Goal: Transaction & Acquisition: Book appointment/travel/reservation

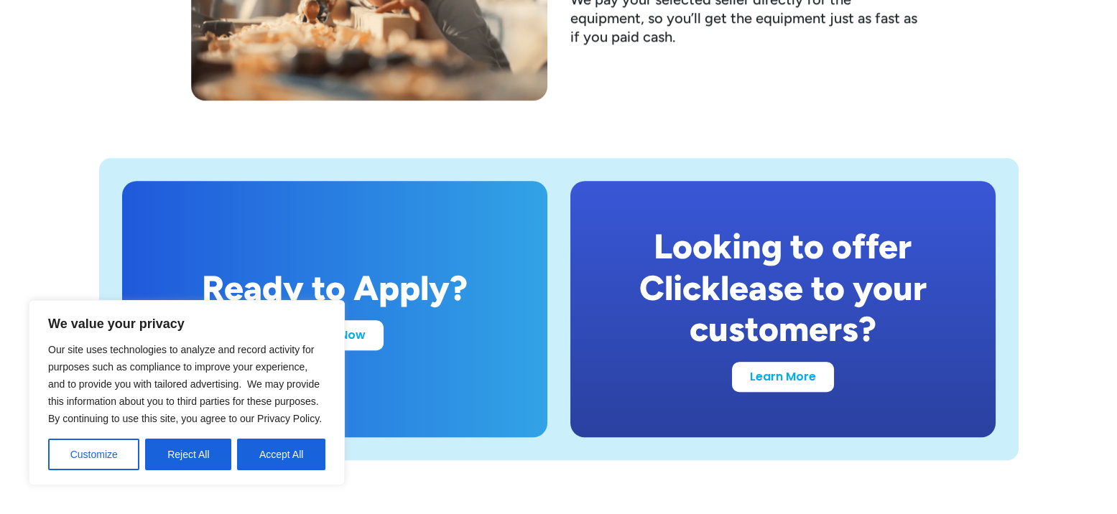
scroll to position [2802, 0]
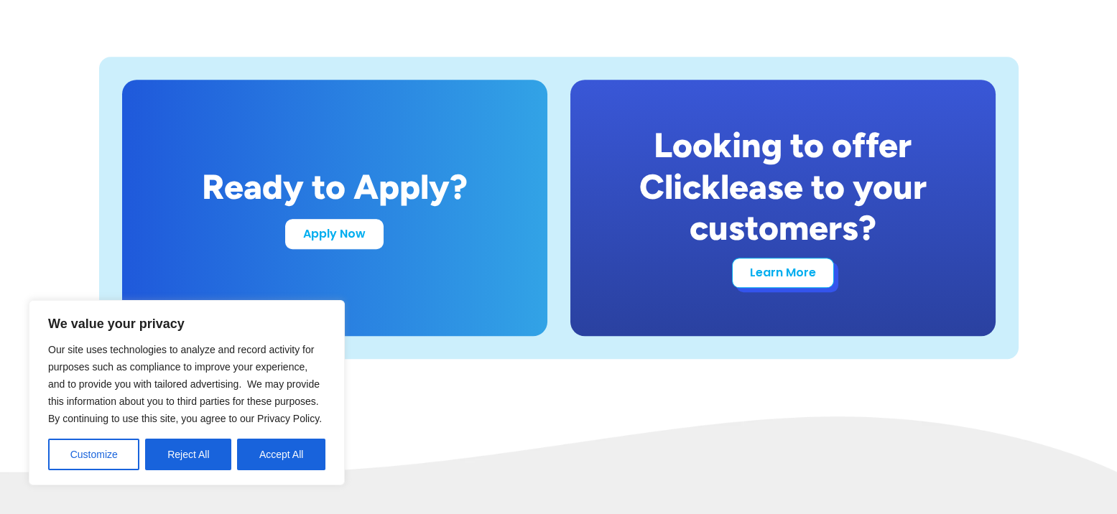
click at [771, 275] on link "Learn More" at bounding box center [783, 273] width 102 height 30
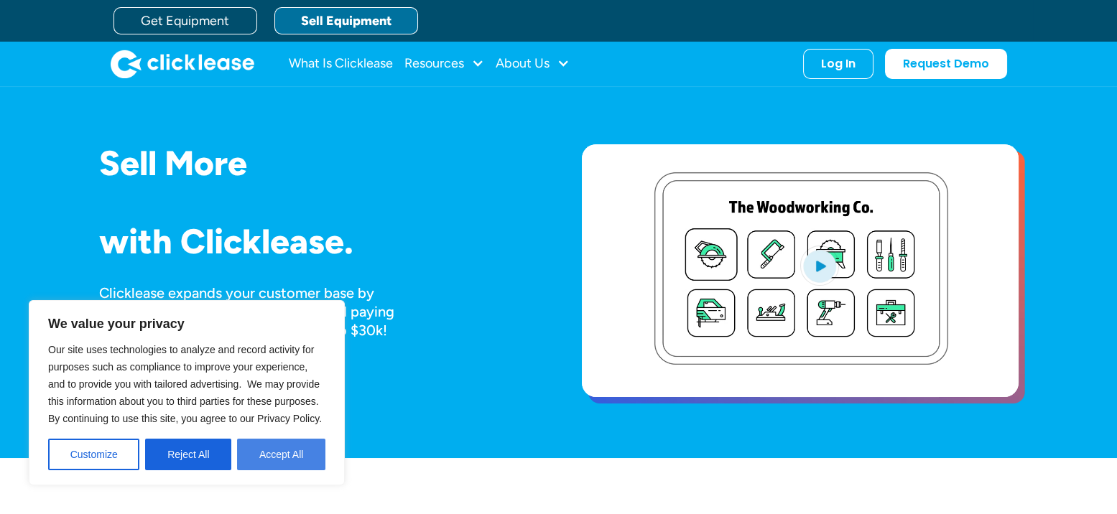
click at [297, 446] on button "Accept All" at bounding box center [281, 455] width 88 height 32
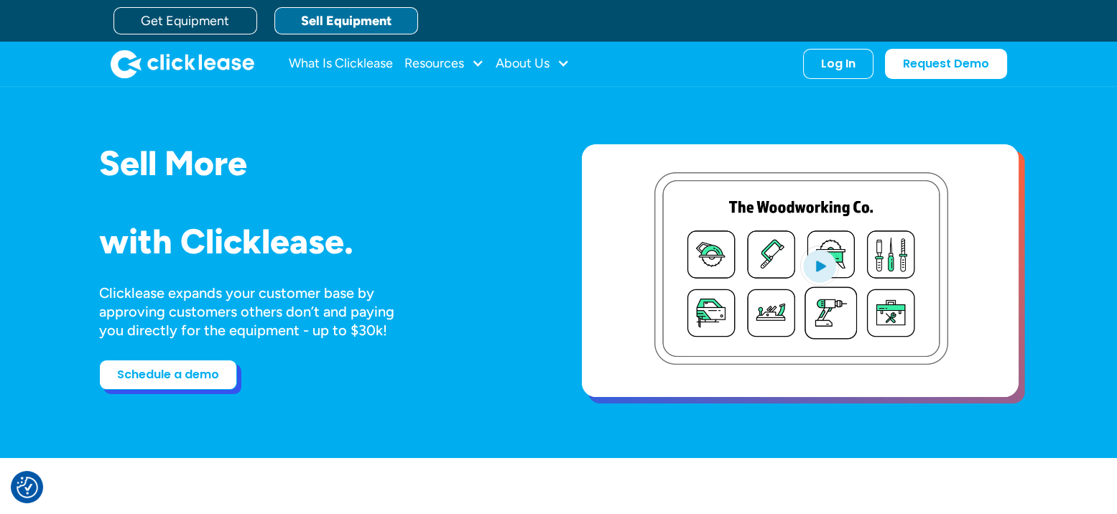
click at [159, 373] on link "Schedule a demo" at bounding box center [168, 375] width 138 height 30
